Goal: Task Accomplishment & Management: Use online tool/utility

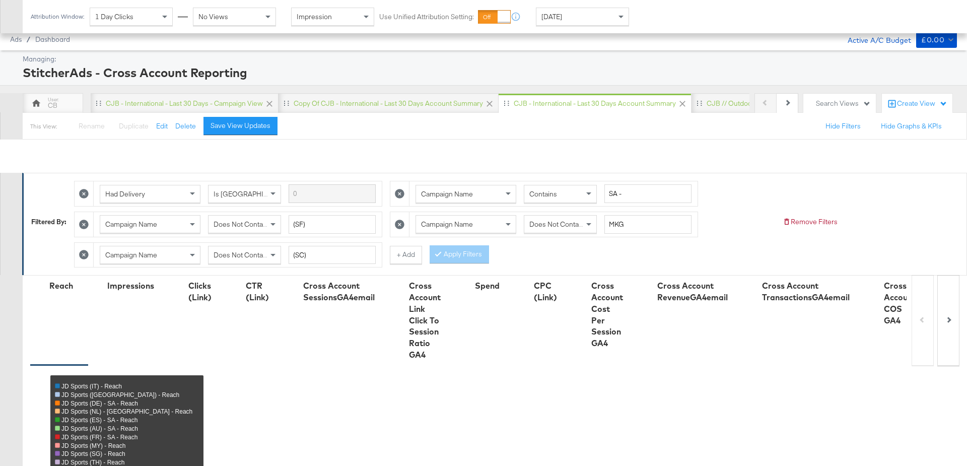
scroll to position [596, 0]
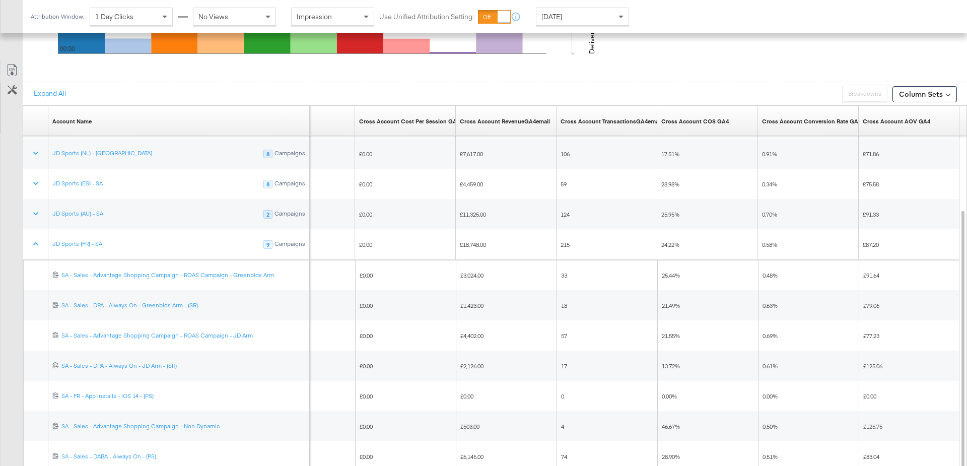
click at [601, 20] on div "[DATE]" at bounding box center [582, 16] width 92 height 17
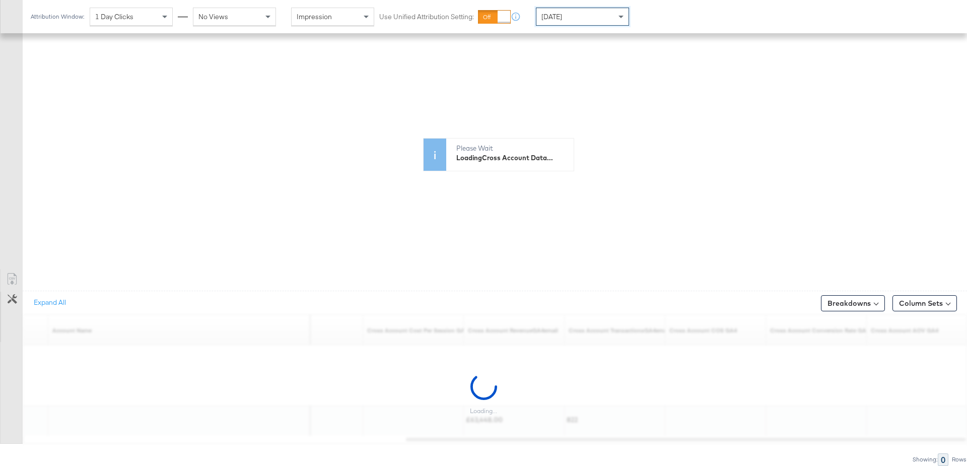
scroll to position [383, 0]
click at [623, 15] on span at bounding box center [622, 16] width 13 height 17
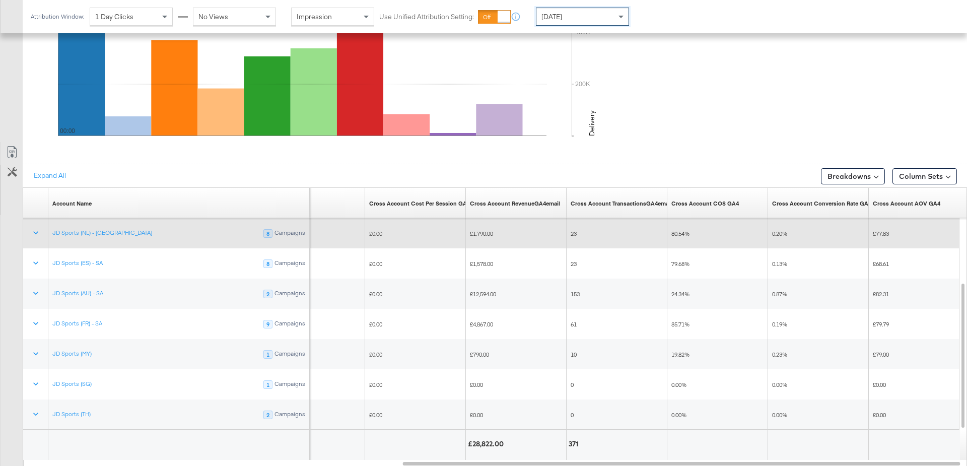
scroll to position [515, 0]
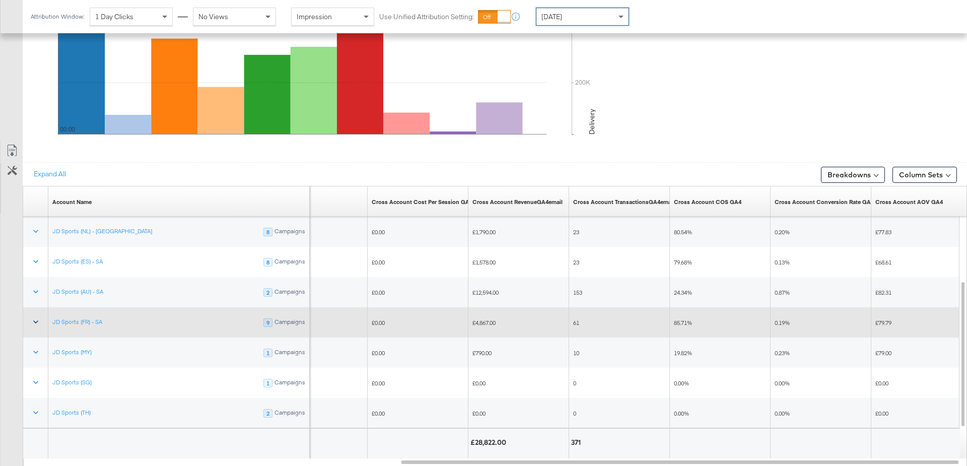
click at [34, 321] on icon at bounding box center [35, 322] width 5 height 3
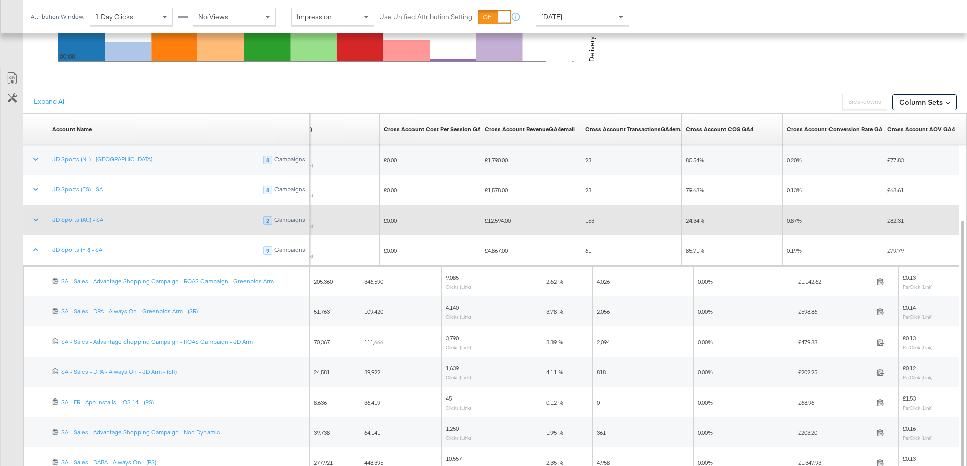
scroll to position [605, 0]
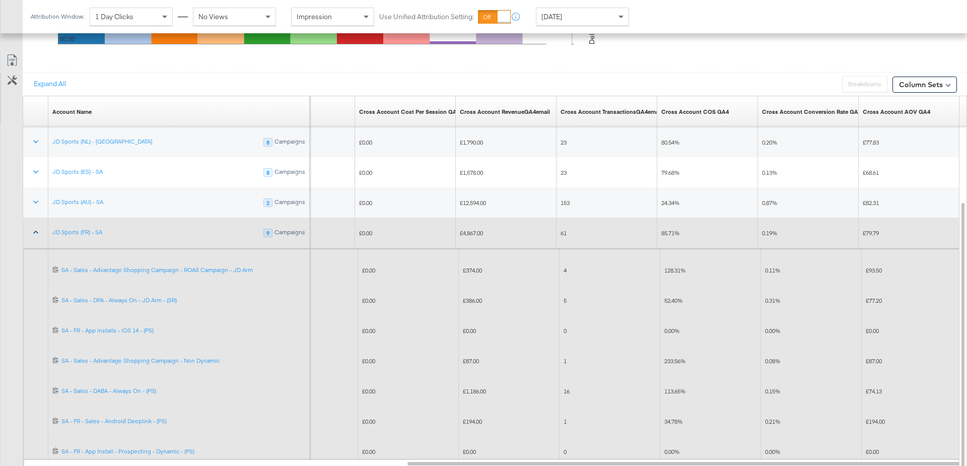
click at [31, 228] on icon at bounding box center [36, 232] width 10 height 10
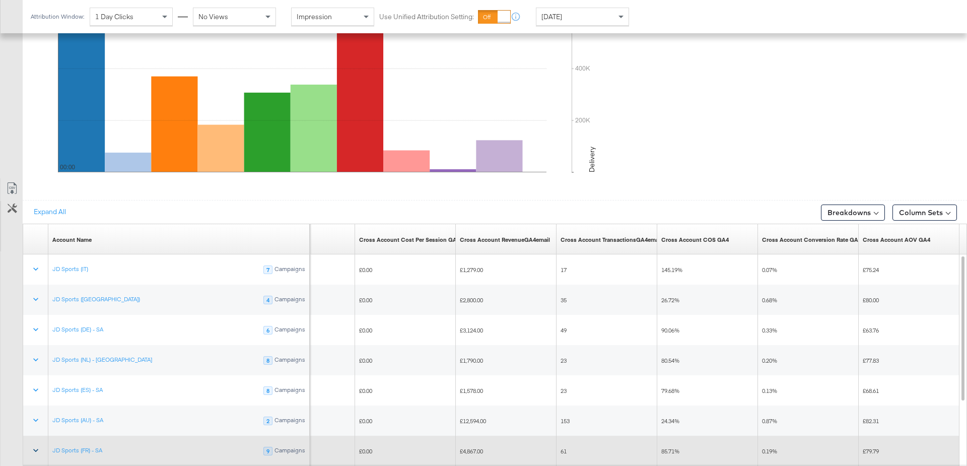
scroll to position [473, 0]
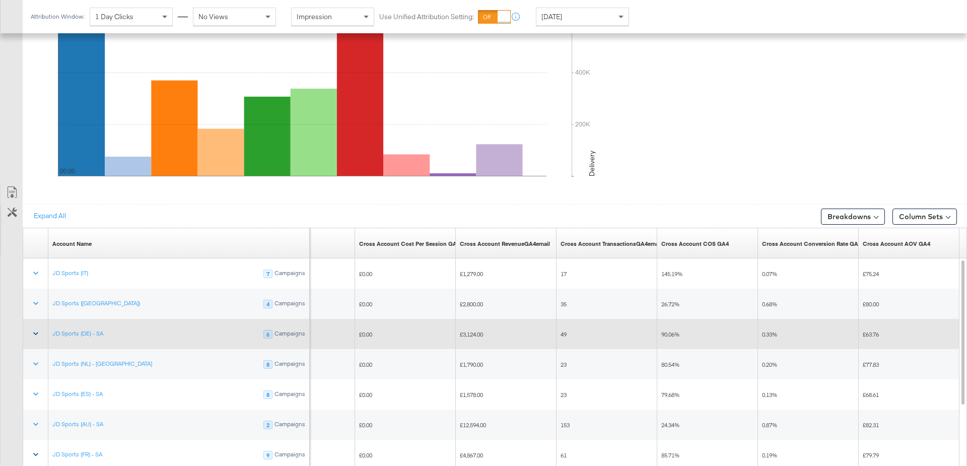
click at [31, 330] on icon at bounding box center [36, 333] width 10 height 10
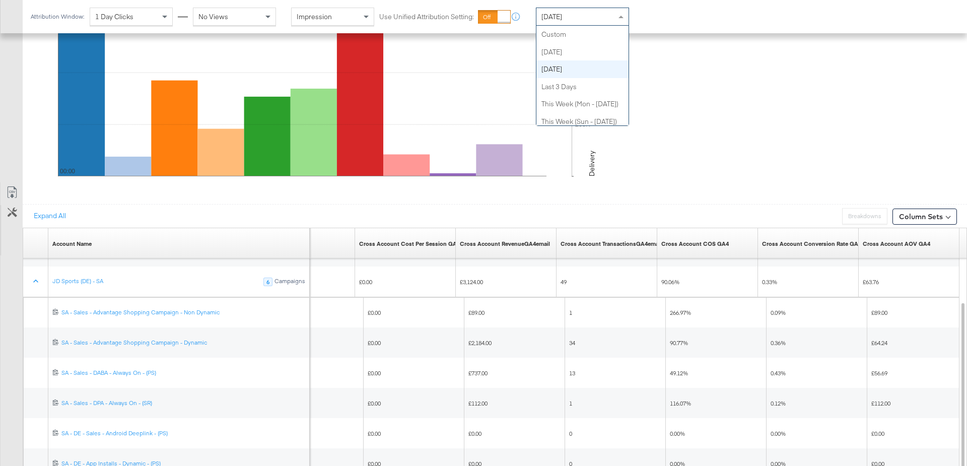
click at [605, 23] on div "[DATE]" at bounding box center [582, 16] width 92 height 17
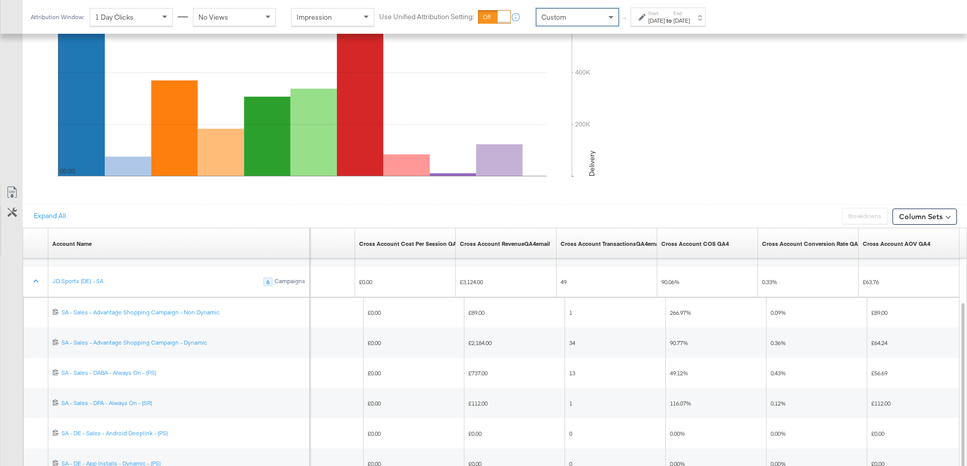
click at [665, 20] on div "Aug 22nd 2025" at bounding box center [656, 21] width 17 height 8
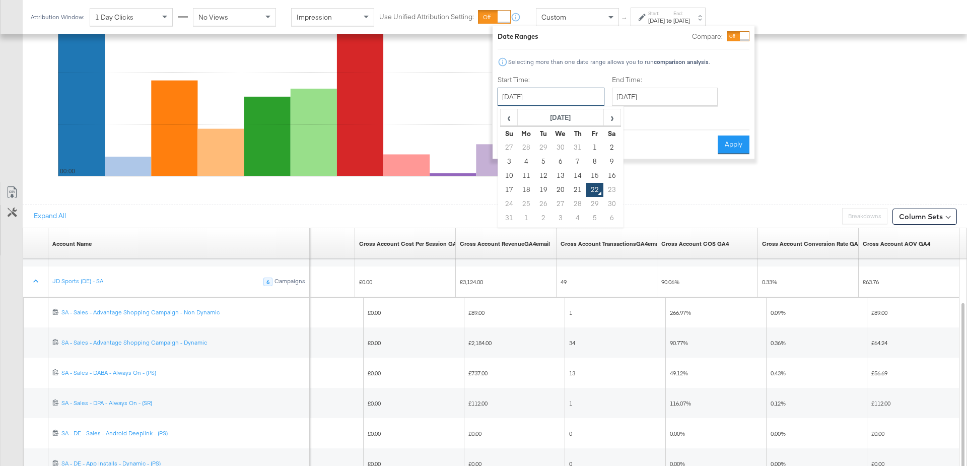
click at [540, 95] on input "August 22nd 2025" at bounding box center [550, 97] width 107 height 18
click at [558, 190] on td "20" at bounding box center [560, 190] width 17 height 14
type input "August 20th 2025"
click at [638, 98] on input "August 22nd 2025" at bounding box center [663, 97] width 106 height 18
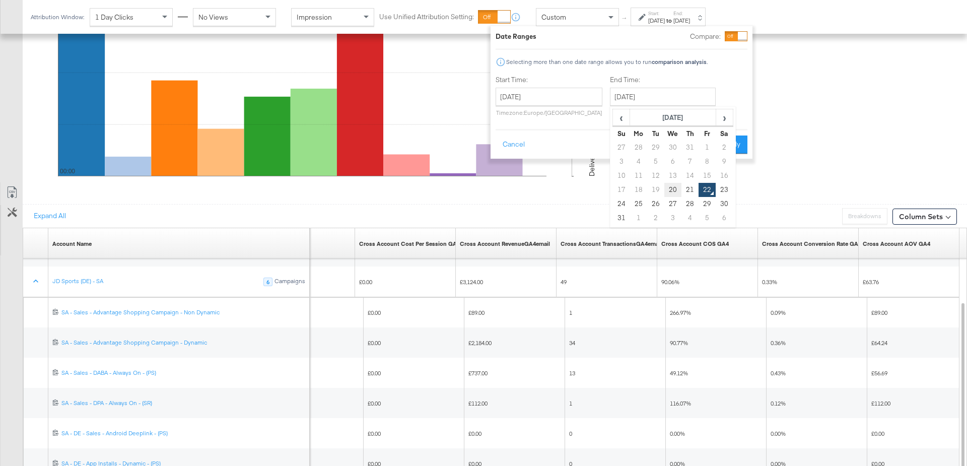
click at [669, 192] on td "20" at bounding box center [672, 190] width 17 height 14
type input "August 20th 2025"
click at [730, 142] on button "Apply" at bounding box center [730, 144] width 32 height 18
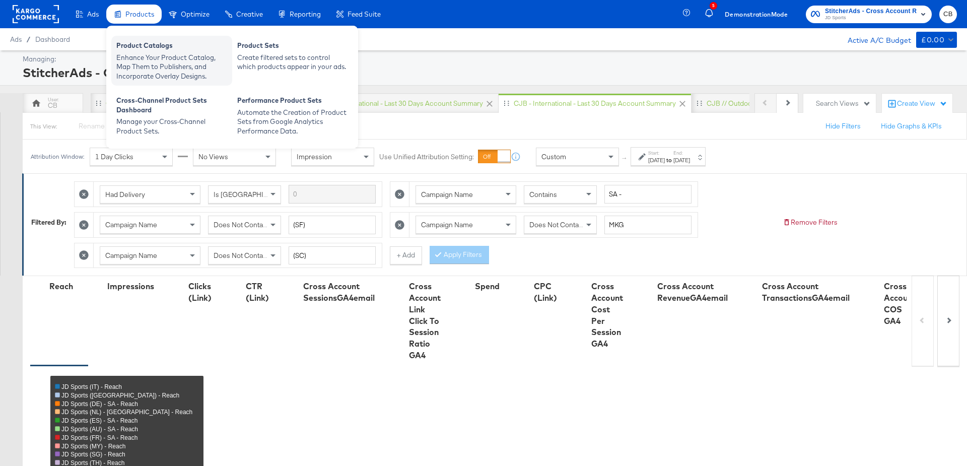
click at [138, 55] on div "Enhance Your Product Catalog, Map Them to Publishers, and Incorporate Overlay D…" at bounding box center [171, 67] width 111 height 28
click at [141, 53] on div "Enhance Your Product Catalog, Map Them to Publishers, and Incorporate Overlay D…" at bounding box center [171, 67] width 111 height 28
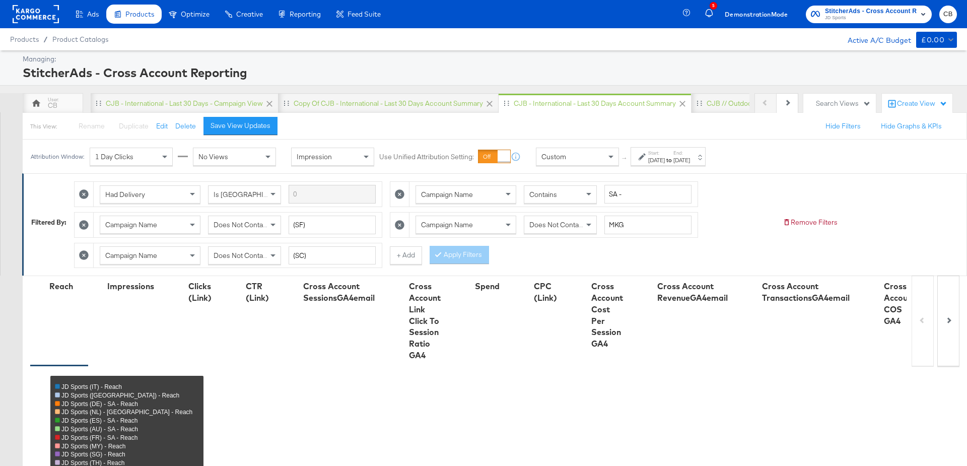
click at [38, 7] on rect at bounding box center [36, 14] width 46 height 18
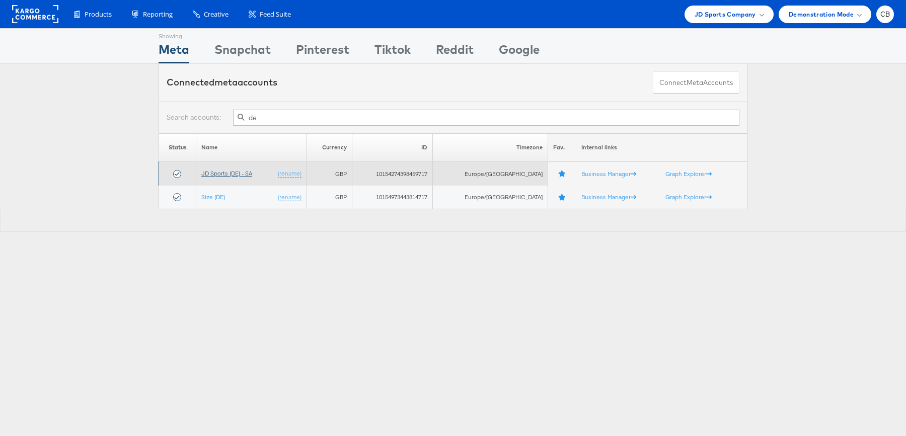
type input "de"
click at [229, 172] on link "JD Sports (DE) - SA" at bounding box center [226, 174] width 51 height 8
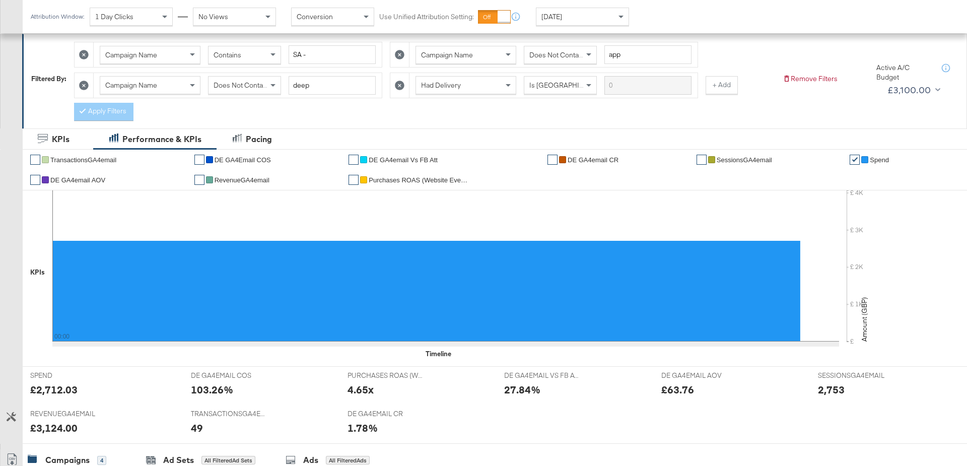
scroll to position [452, 0]
